Goal: Task Accomplishment & Management: Use online tool/utility

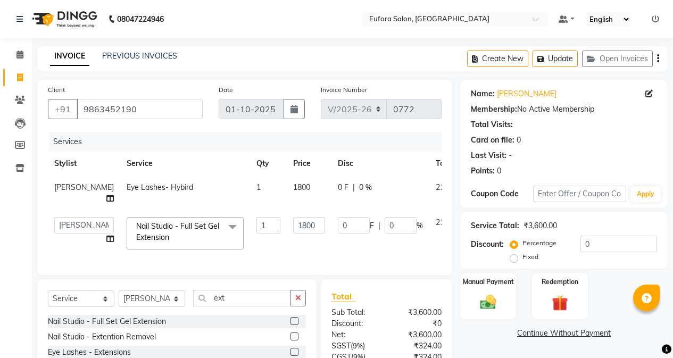
select select "6684"
select select "89189"
select select "service"
select select "89189"
click at [1, 98] on li "Clients" at bounding box center [16, 100] width 32 height 23
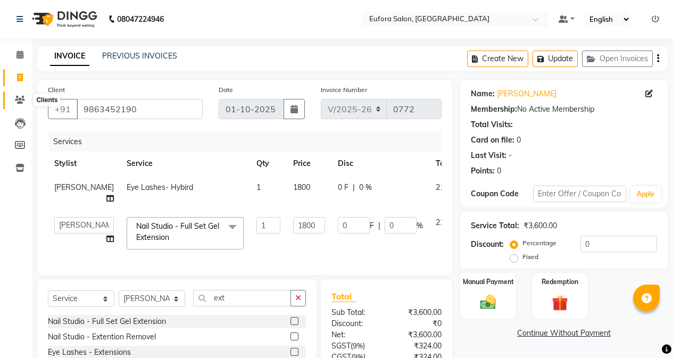
click at [12, 96] on span at bounding box center [20, 100] width 19 height 12
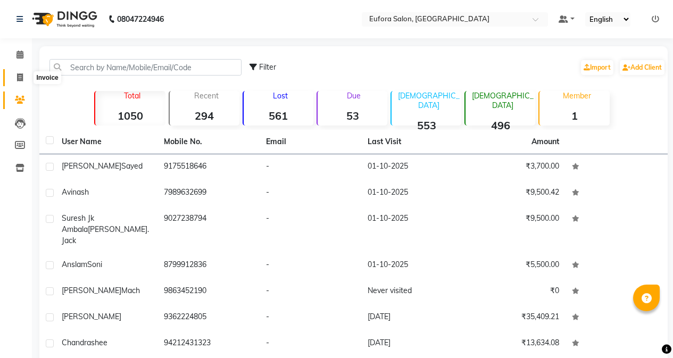
click at [11, 77] on span at bounding box center [20, 78] width 19 height 12
select select "service"
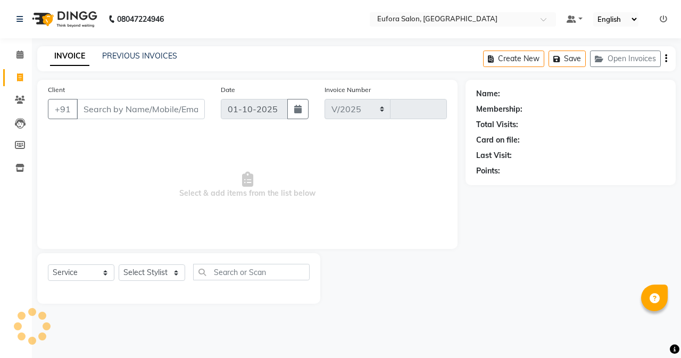
select select "6684"
type input "0772"
click at [127, 108] on input "Client" at bounding box center [141, 109] width 128 height 20
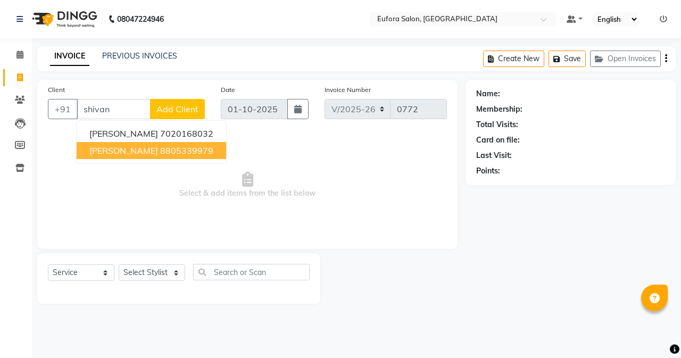
click at [144, 152] on button "[PERSON_NAME] 8805339979" at bounding box center [152, 150] width 150 height 17
type input "8805339979"
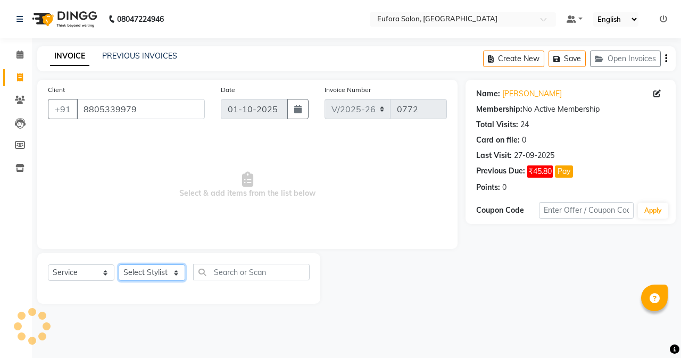
click at [141, 273] on select "Select Stylist [PERSON_NAME] [PERSON_NAME] Gigi [PERSON_NAME] Roshan [PERSON_NA…" at bounding box center [152, 273] width 67 height 16
select select "69833"
click at [119, 265] on select "Select Stylist [PERSON_NAME] [PERSON_NAME] Gigi [PERSON_NAME] Roshan [PERSON_NA…" at bounding box center [152, 273] width 67 height 16
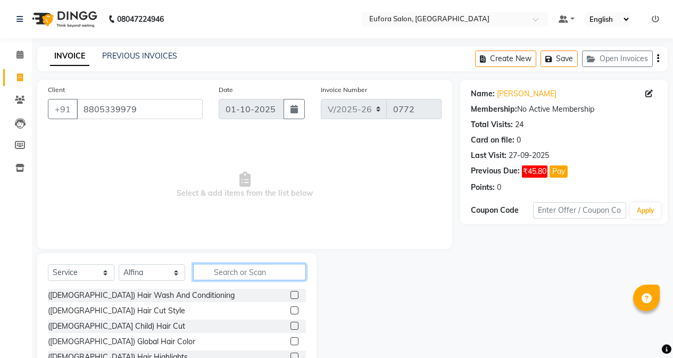
click at [242, 271] on input "text" at bounding box center [249, 272] width 113 height 16
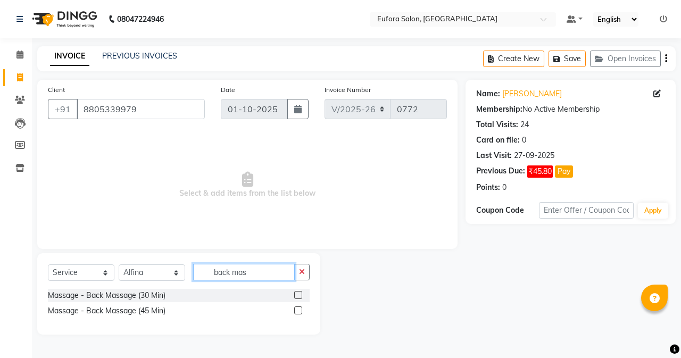
type input "back mas"
click at [295, 296] on label at bounding box center [298, 295] width 8 height 8
click at [295, 296] on input "checkbox" at bounding box center [297, 295] width 7 height 7
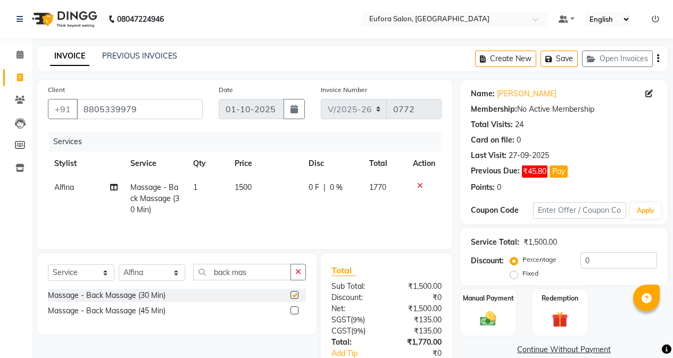
checkbox input "false"
